Goal: Find specific page/section: Find specific page/section

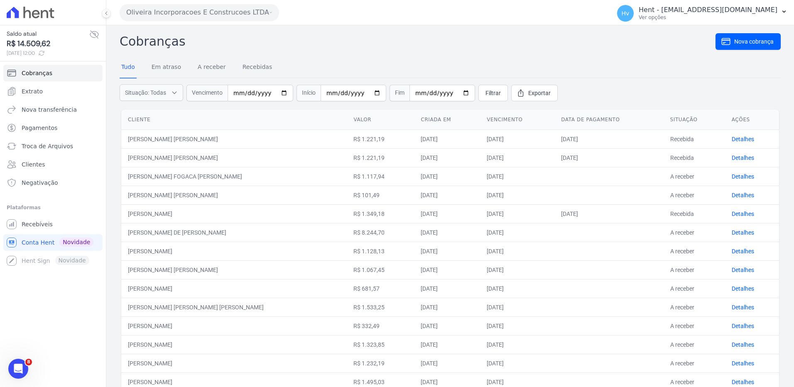
click at [284, 42] on h2 "Cobranças" at bounding box center [418, 41] width 596 height 19
click at [159, 13] on button "Oliveira Incorporacoes E Construcoes LTDA" at bounding box center [199, 12] width 159 height 17
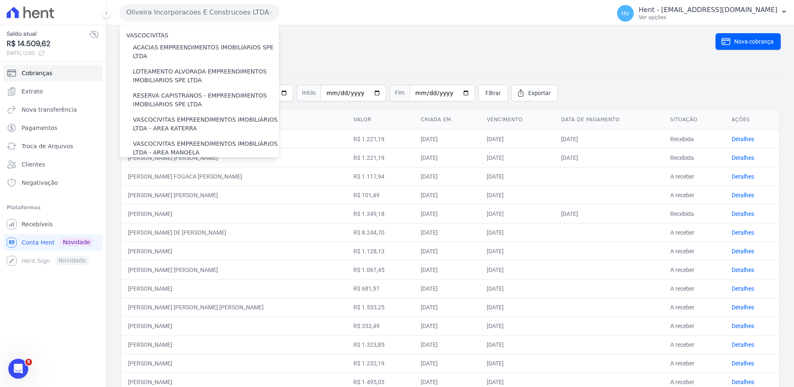
scroll to position [4426, 0]
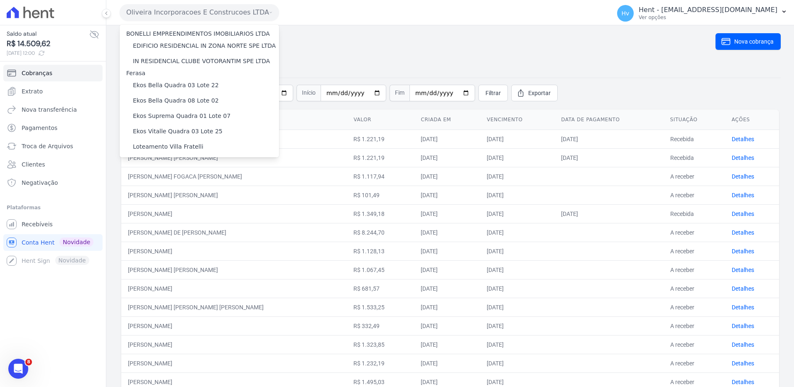
click at [177, 267] on label "[GEOGRAPHIC_DATA]" at bounding box center [163, 271] width 61 height 9
click at [0, 0] on input "[GEOGRAPHIC_DATA]" at bounding box center [0, 0] width 0 height 0
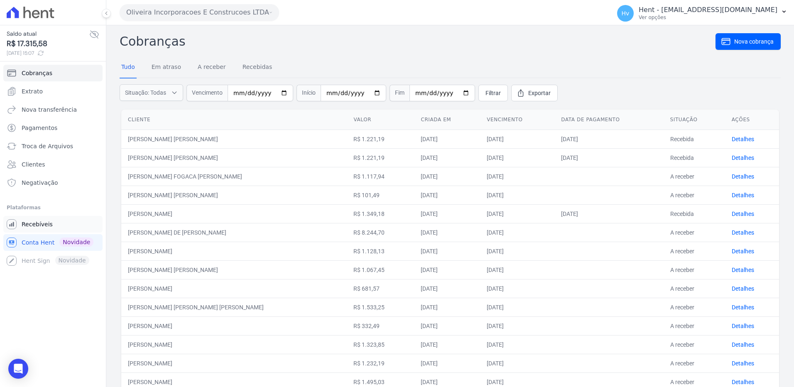
click at [39, 223] on span "Recebíveis" at bounding box center [37, 224] width 31 height 8
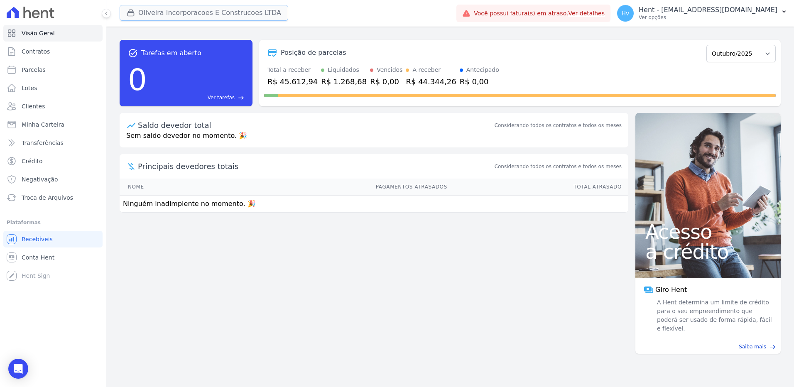
click at [206, 17] on button "Oliveira Incorporacoes E Construcoes LTDA" at bounding box center [204, 13] width 169 height 16
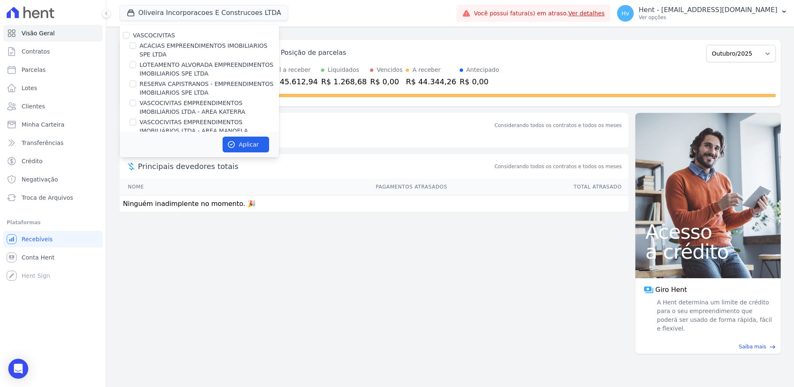
scroll to position [3323, 0]
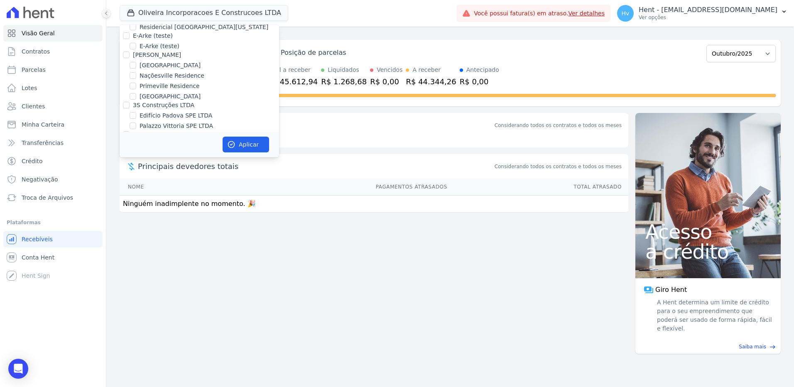
click at [153, 310] on label "[GEOGRAPHIC_DATA]" at bounding box center [169, 314] width 61 height 9
click at [136, 311] on input "[GEOGRAPHIC_DATA]" at bounding box center [132, 314] width 7 height 7
checkbox input "true"
click at [249, 144] on button "Aplicar" at bounding box center [245, 145] width 46 height 16
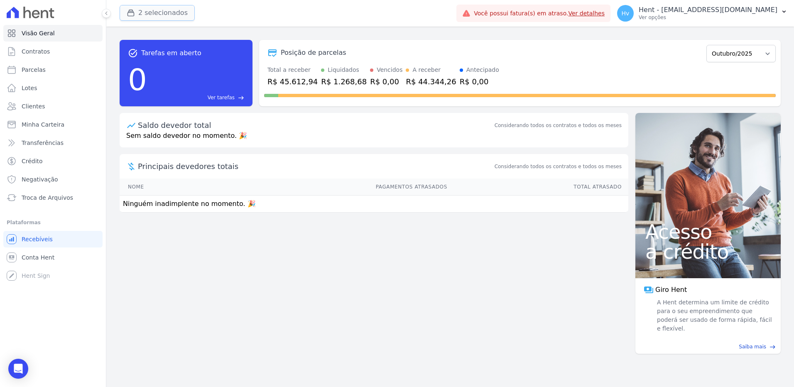
click at [166, 15] on button "2 selecionados" at bounding box center [157, 13] width 75 height 16
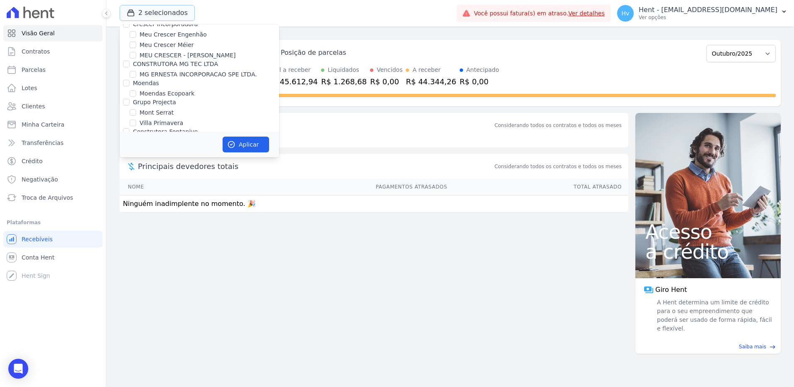
scroll to position [5146, 0]
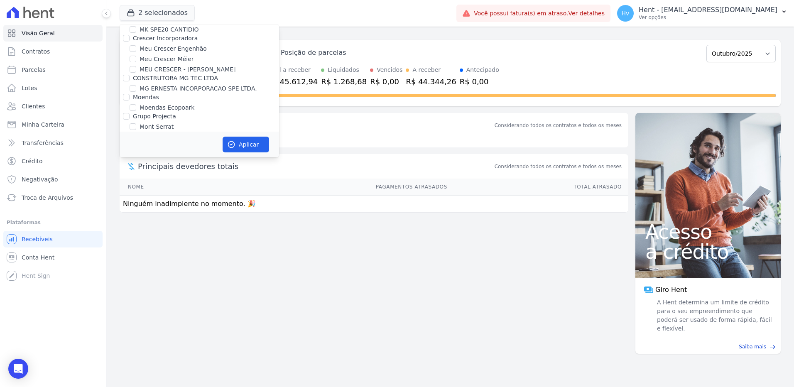
checkbox input "false"
click at [245, 145] on button "Aplicar" at bounding box center [245, 145] width 46 height 16
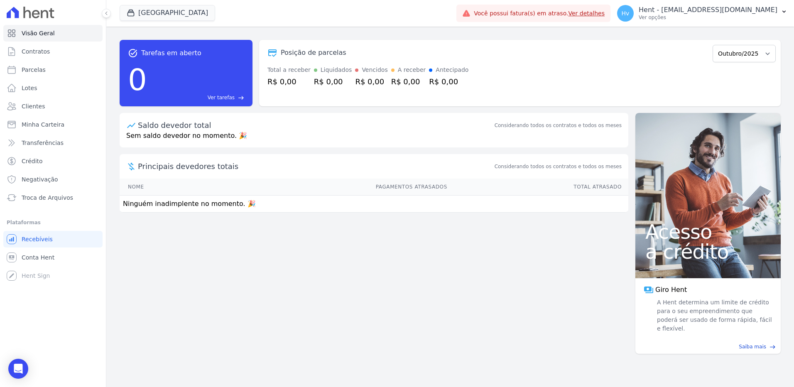
click at [396, 272] on div "task_alt Tarefas em aberto 0 Ver tarefas east Posição de parcelas Outubro/2025 …" at bounding box center [449, 207] width 687 height 360
click at [40, 106] on span "Clientes" at bounding box center [33, 106] width 23 height 8
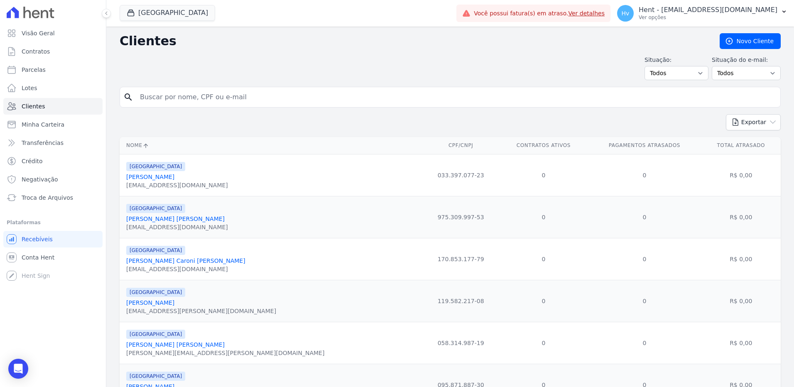
click at [269, 94] on input "search" at bounding box center [456, 97] width 642 height 17
type input "[PERSON_NAME]"
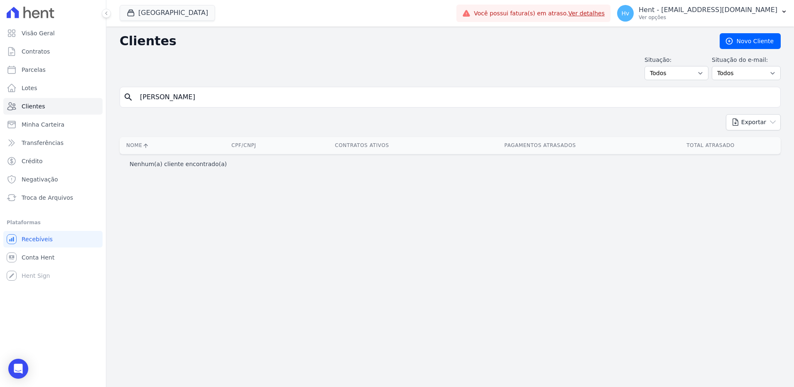
click at [268, 98] on input "[PERSON_NAME]" at bounding box center [456, 97] width 642 height 17
type input "[PERSON_NAME]"
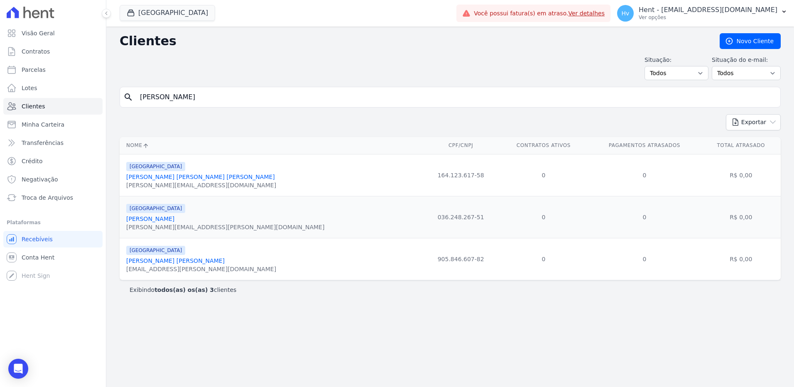
drag, startPoint x: 329, startPoint y: 332, endPoint x: 322, endPoint y: 337, distance: 8.3
click at [328, 333] on div "Clientes [GEOGRAPHIC_DATA] Situação: Todos Adimplentes Inadimplentes Situação d…" at bounding box center [449, 207] width 687 height 360
